Goal: Information Seeking & Learning: Learn about a topic

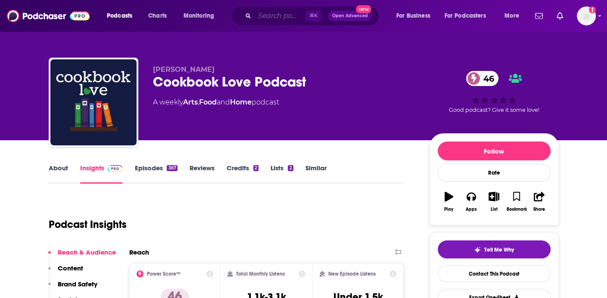
click at [260, 16] on input "Search podcasts, credits, & more..." at bounding box center [279, 16] width 51 height 14
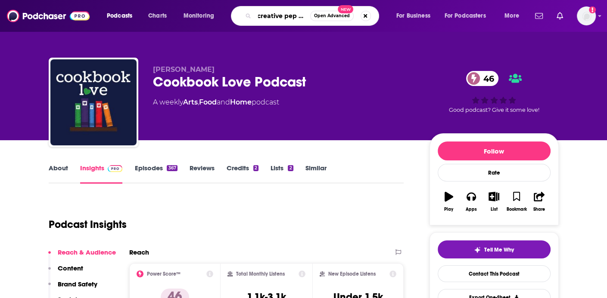
type input "creative pep talk"
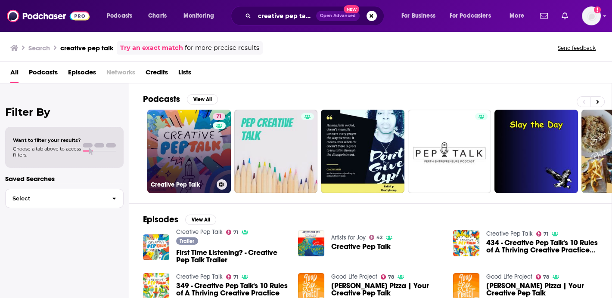
click at [196, 145] on link "71 Creative Pep Talk" at bounding box center [189, 152] width 84 height 84
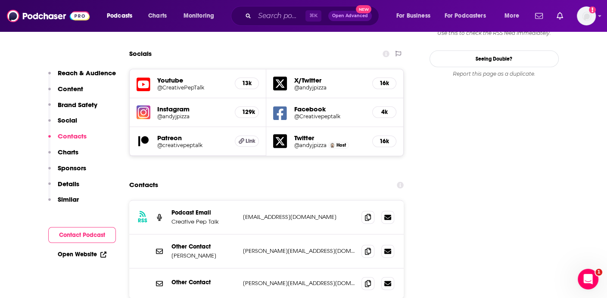
scroll to position [1055, 0]
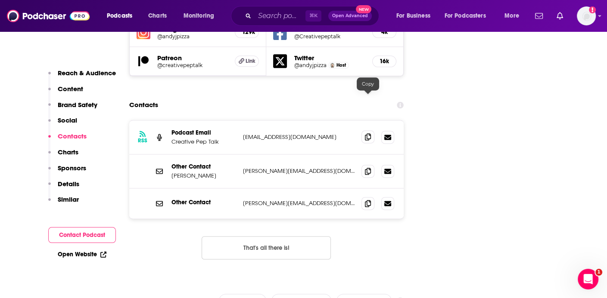
click at [372, 130] on span at bounding box center [367, 136] width 13 height 13
click at [370, 167] on icon at bounding box center [368, 170] width 6 height 7
click at [370, 200] on icon at bounding box center [368, 203] width 6 height 7
